Goal: Communication & Community: Connect with others

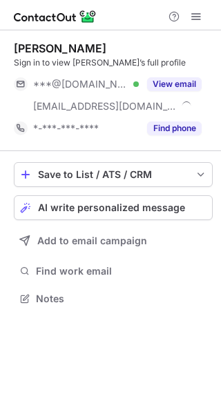
scroll to position [289, 221]
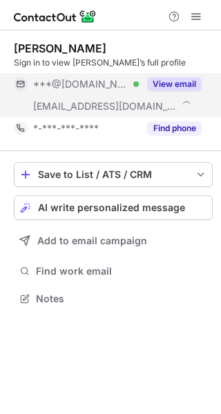
click at [164, 88] on button "View email" at bounding box center [174, 84] width 55 height 14
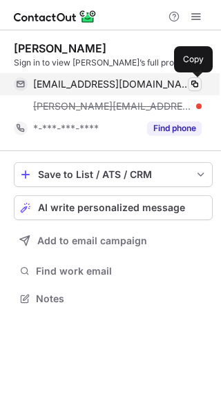
click at [197, 80] on span at bounding box center [194, 84] width 11 height 11
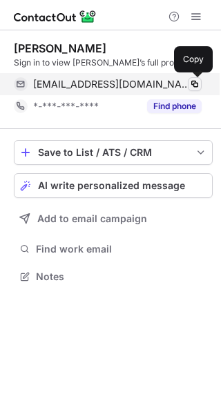
scroll to position [267, 221]
click at [195, 83] on span at bounding box center [194, 84] width 11 height 11
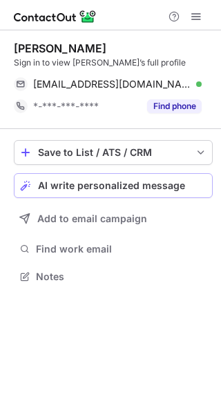
click at [77, 178] on button "AI write personalized message" at bounding box center [113, 185] width 199 height 25
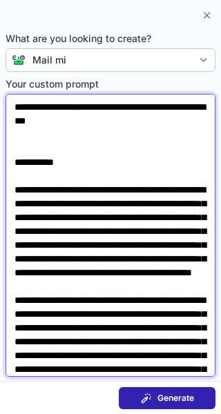
drag, startPoint x: 15, startPoint y: 106, endPoint x: 113, endPoint y: 119, distance: 98.8
click at [113, 119] on textarea "Your custom prompt" at bounding box center [111, 235] width 210 height 283
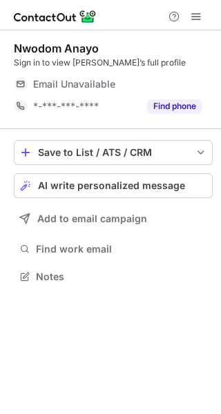
scroll to position [267, 221]
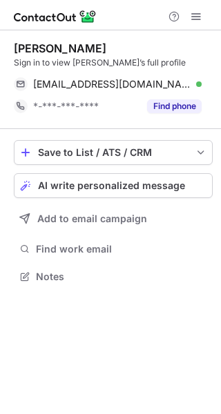
scroll to position [267, 221]
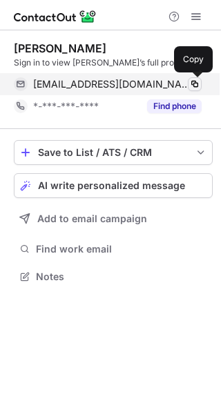
click at [191, 82] on span at bounding box center [194, 84] width 11 height 11
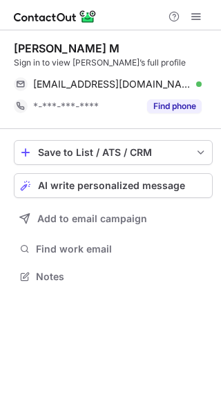
scroll to position [267, 221]
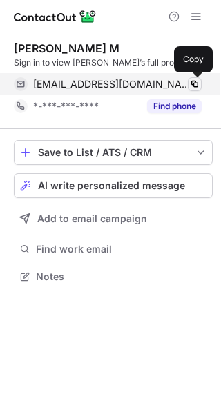
click at [198, 88] on span at bounding box center [194, 84] width 11 height 11
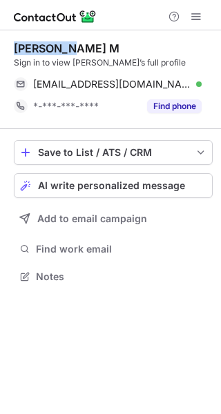
drag, startPoint x: 63, startPoint y: 48, endPoint x: 14, endPoint y: 48, distance: 48.3
click at [14, 48] on div "[PERSON_NAME] M" at bounding box center [67, 48] width 106 height 14
copy div "[PERSON_NAME]"
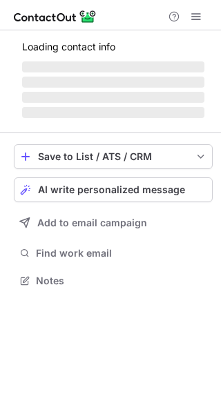
scroll to position [267, 221]
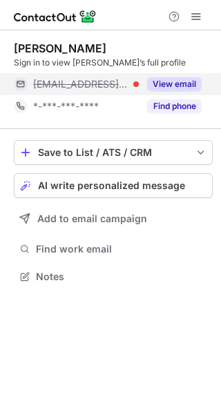
click at [140, 85] on div "View email" at bounding box center [170, 84] width 63 height 22
click at [164, 83] on div "antonio@etchrstudio.com" at bounding box center [117, 84] width 168 height 12
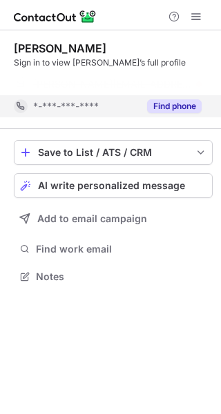
scroll to position [245, 221]
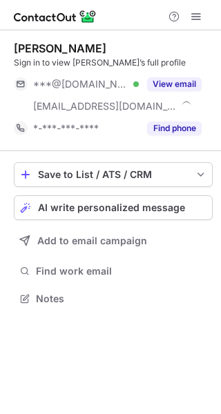
scroll to position [289, 221]
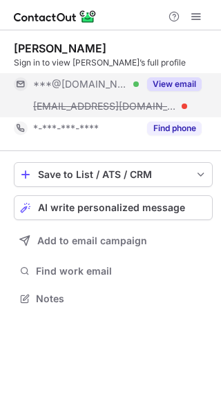
click at [189, 77] on button "View email" at bounding box center [174, 84] width 55 height 14
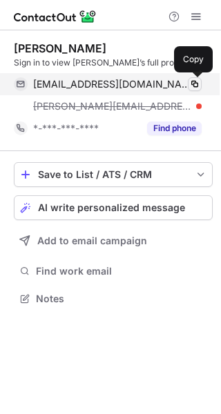
click at [193, 83] on span at bounding box center [194, 84] width 11 height 11
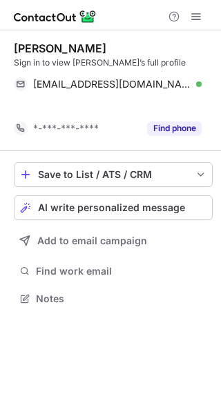
scroll to position [267, 221]
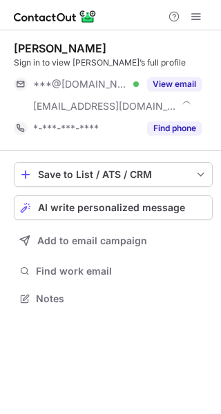
scroll to position [289, 221]
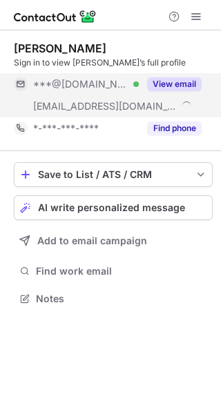
click at [168, 80] on button "View email" at bounding box center [174, 84] width 55 height 14
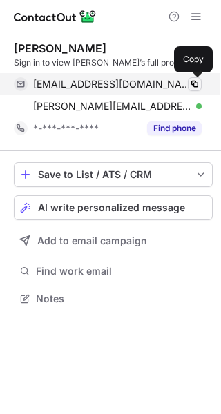
click at [195, 81] on span at bounding box center [194, 84] width 11 height 11
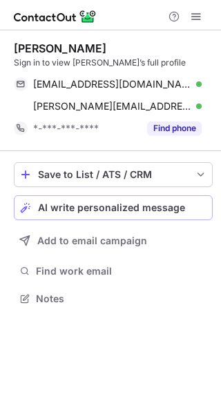
click at [105, 202] on span "AI write personalized message" at bounding box center [111, 207] width 147 height 11
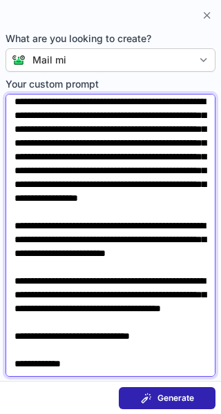
scroll to position [337, 0]
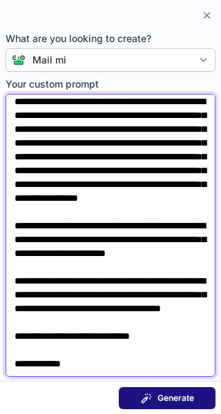
drag, startPoint x: 12, startPoint y: 188, endPoint x: 137, endPoint y: 391, distance: 238.2
click at [137, 391] on div "What are you looking to create? Mail mi Your custom prompt Generate" at bounding box center [110, 207] width 221 height 414
paste textarea "**********"
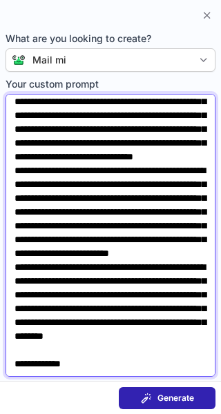
scroll to position [233, 0]
click at [120, 207] on textarea "Your custom prompt" at bounding box center [111, 235] width 210 height 283
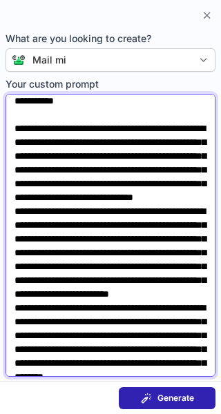
scroll to position [6, 0]
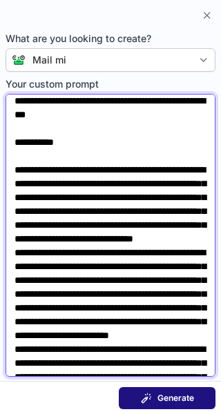
type textarea "**********"
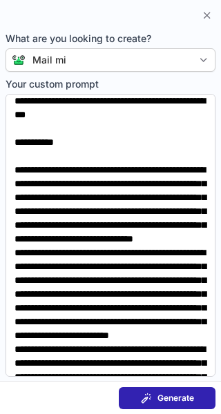
click at [159, 398] on span "Generate" at bounding box center [175, 398] width 37 height 11
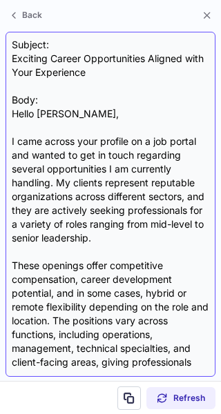
click at [112, 156] on div "Subject: Exciting Career Opportunities Aligned with Your Experience Body: Hello…" at bounding box center [110, 204] width 197 height 333
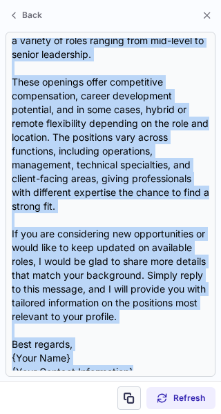
scroll to position [192, 0]
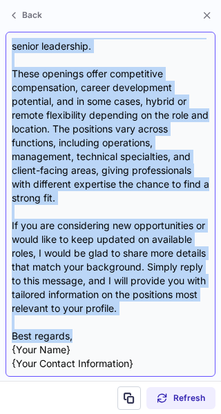
drag, startPoint x: 10, startPoint y: 110, endPoint x: 82, endPoint y: 333, distance: 234.1
click at [82, 333] on div "Subject: Exciting Career Opportunities Aligned with Your Experience Body: Hello…" at bounding box center [111, 204] width 210 height 345
copy div "Hello Jonathan, I came across your profile on a job portal and wanted to get in…"
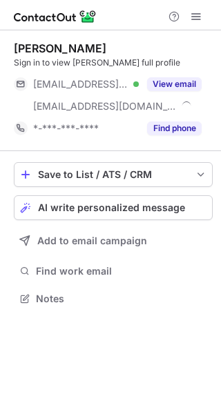
scroll to position [289, 221]
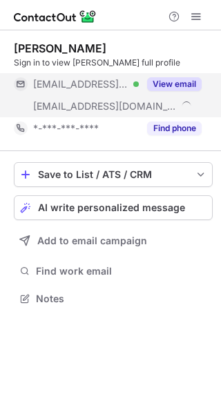
click at [164, 79] on button "View email" at bounding box center [174, 84] width 55 height 14
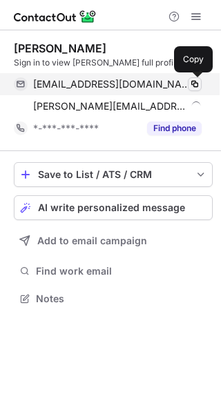
click at [192, 83] on span at bounding box center [194, 84] width 11 height 11
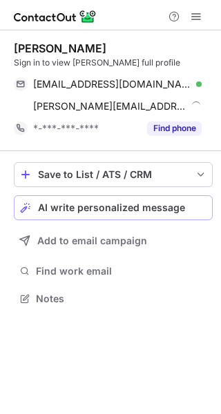
click at [63, 214] on button "AI write personalized message" at bounding box center [113, 207] width 199 height 25
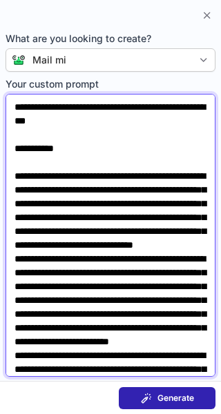
drag, startPoint x: 14, startPoint y: 103, endPoint x: 113, endPoint y: 123, distance: 101.5
click at [113, 123] on textarea "Your custom prompt" at bounding box center [111, 235] width 210 height 283
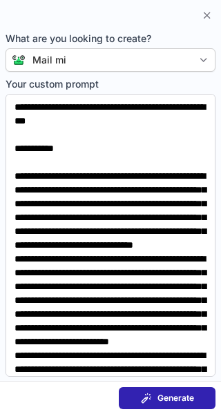
click at [152, 395] on div "Generate" at bounding box center [167, 398] width 53 height 11
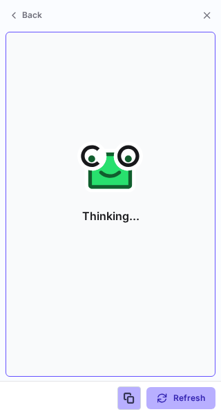
scroll to position [267, 221]
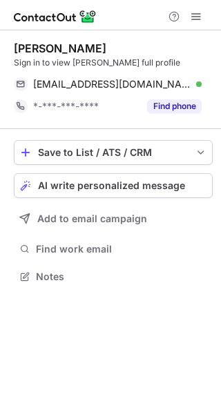
scroll to position [267, 221]
click at [57, 193] on button "AI write personalized message" at bounding box center [113, 185] width 199 height 25
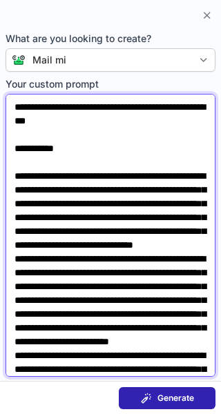
click at [63, 143] on textarea "Your custom prompt" at bounding box center [111, 235] width 210 height 283
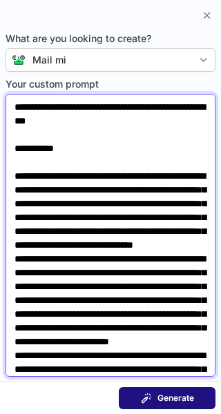
type textarea "**********"
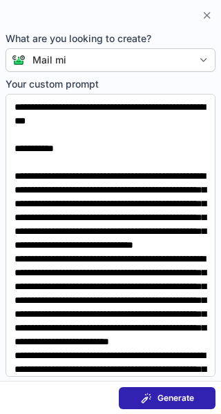
click at [168, 393] on span "Generate" at bounding box center [175, 398] width 37 height 11
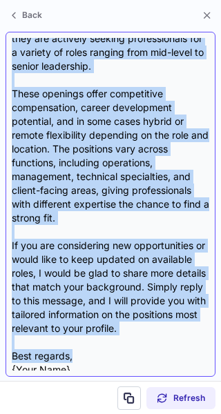
scroll to position [123, 0]
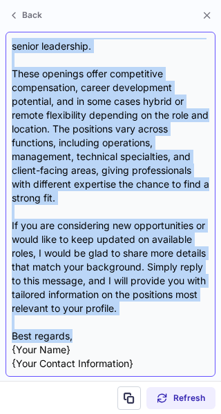
drag, startPoint x: 10, startPoint y: 44, endPoint x: 126, endPoint y: 337, distance: 314.4
click at [126, 337] on div "Hello Leon, I came across your profile on a job portal and wanted to get in tou…" at bounding box center [111, 204] width 210 height 345
copy div "Hello Leon, I came across your profile on a job portal and wanted to get in tou…"
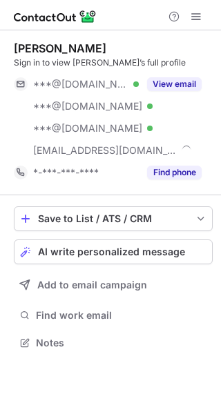
scroll to position [333, 221]
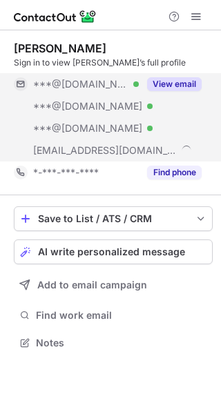
click at [175, 77] on button "View email" at bounding box center [174, 84] width 55 height 14
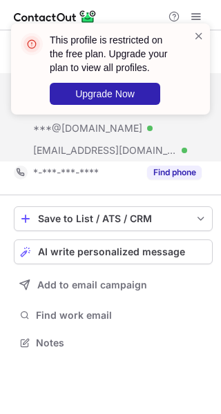
click at [204, 35] on div "This profile is restricted on the free plan. Upgrade your plan to view all prof…" at bounding box center [110, 68] width 199 height 91
click at [201, 35] on span at bounding box center [198, 36] width 11 height 14
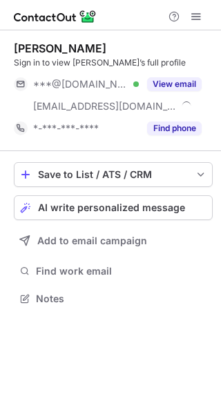
scroll to position [289, 221]
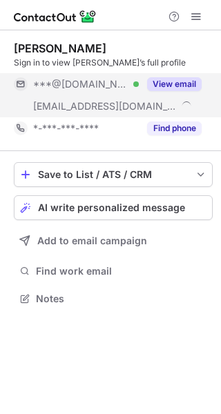
click at [167, 80] on button "View email" at bounding box center [174, 84] width 55 height 14
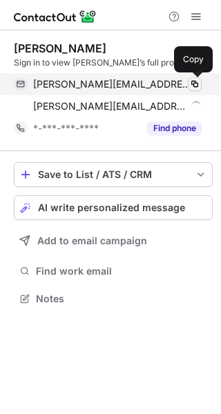
click at [197, 78] on button at bounding box center [195, 84] width 14 height 14
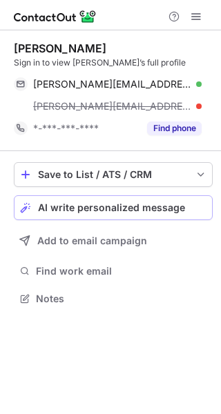
click at [59, 205] on span "AI write personalized message" at bounding box center [111, 207] width 147 height 11
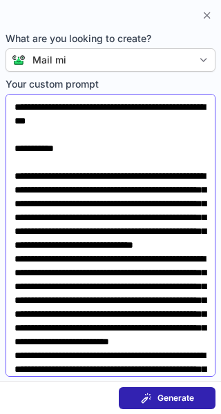
scroll to position [267, 221]
drag, startPoint x: -23, startPoint y: 88, endPoint x: 157, endPoint y: 123, distance: 184.2
click at [157, 123] on html "Irina Kurunova Sign in to view Irina’s full profile irinakurunova@gmail.com Ver…" at bounding box center [110, 207] width 221 height 414
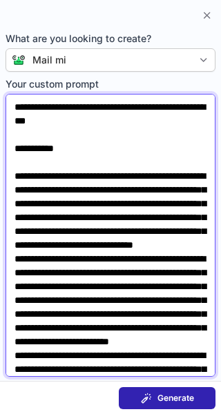
click at [128, 120] on textarea "Your custom prompt" at bounding box center [111, 235] width 210 height 283
drag, startPoint x: 89, startPoint y: 119, endPoint x: 20, endPoint y: 97, distance: 72.4
click at [20, 97] on textarea "Your custom prompt" at bounding box center [111, 235] width 210 height 283
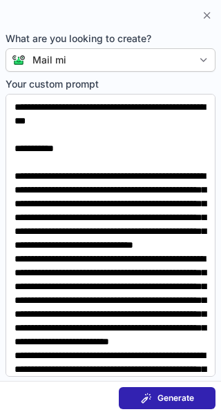
drag, startPoint x: 20, startPoint y: 97, endPoint x: 11, endPoint y: 84, distance: 15.9
click at [11, 84] on span "Your custom prompt" at bounding box center [111, 84] width 210 height 14
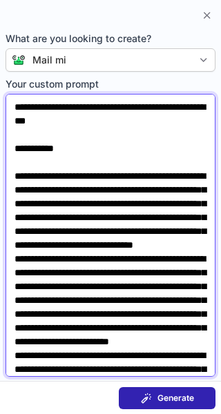
click at [11, 94] on textarea "Your custom prompt" at bounding box center [111, 235] width 210 height 283
click at [12, 106] on textarea "Your custom prompt" at bounding box center [111, 235] width 210 height 283
drag, startPoint x: 12, startPoint y: 106, endPoint x: 102, endPoint y: 126, distance: 91.9
click at [102, 126] on textarea "Your custom prompt" at bounding box center [111, 235] width 210 height 283
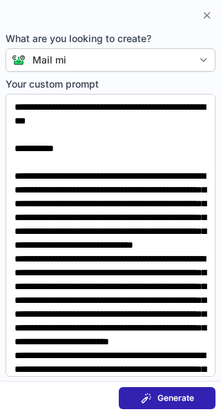
click at [132, 388] on button "Generate" at bounding box center [167, 398] width 97 height 22
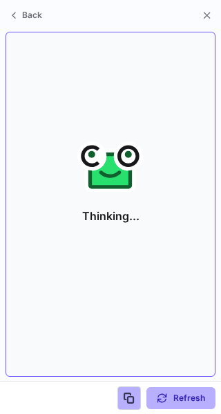
click at [106, 168] on icon at bounding box center [109, 170] width 43 height 37
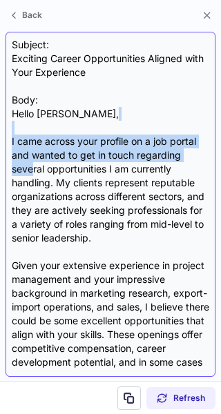
drag, startPoint x: 18, startPoint y: 134, endPoint x: 34, endPoint y: 172, distance: 41.4
click at [34, 172] on div "Subject: Exciting Career Opportunities Aligned with Your Experience Body: Hello…" at bounding box center [110, 204] width 197 height 333
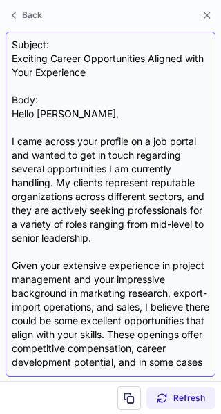
drag, startPoint x: 34, startPoint y: 172, endPoint x: 15, endPoint y: 115, distance: 59.8
click at [15, 115] on div "Subject: Exciting Career Opportunities Aligned with Your Experience Body: Hello…" at bounding box center [110, 204] width 197 height 333
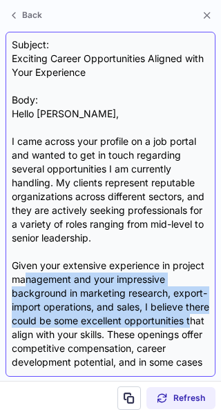
drag, startPoint x: 74, startPoint y: 302, endPoint x: 81, endPoint y: 338, distance: 37.2
click at [81, 338] on div "Subject: Exciting Career Opportunities Aligned with Your Experience Body: Hello…" at bounding box center [110, 204] width 197 height 333
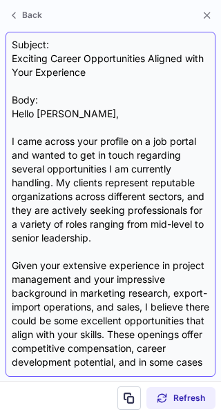
drag, startPoint x: 81, startPoint y: 338, endPoint x: 12, endPoint y: 111, distance: 237.0
click at [12, 111] on div "Subject: Exciting Career Opportunities Aligned with Your Experience Body: Hello…" at bounding box center [110, 204] width 197 height 333
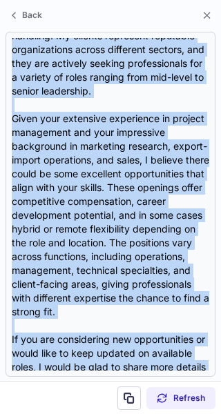
scroll to position [288, 0]
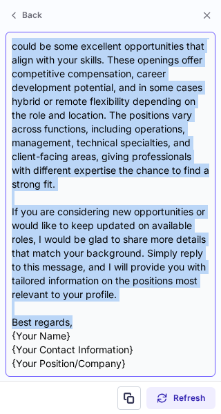
drag, startPoint x: 12, startPoint y: 111, endPoint x: 89, endPoint y: 322, distance: 224.8
click at [89, 322] on div "Subject: Exciting Career Opportunities Aligned with Your Experience Body: Hello…" at bounding box center [110, 204] width 197 height 333
copy div "Hello Irina, I came across your profile on a job portal and wanted to get in to…"
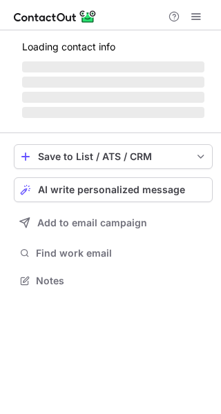
scroll to position [289, 221]
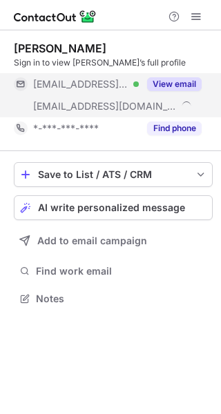
click at [176, 90] on button "View email" at bounding box center [174, 84] width 55 height 14
